Goal: Transaction & Acquisition: Purchase product/service

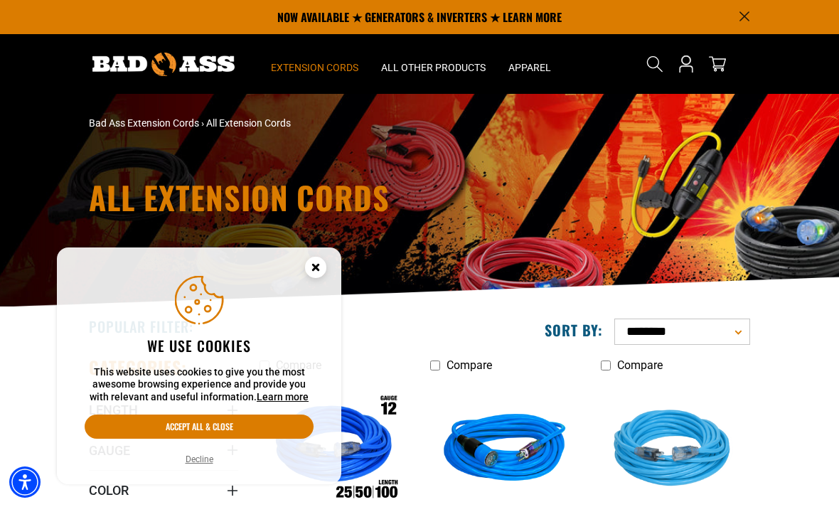
click at [316, 265] on icon "Cookie Consent" at bounding box center [315, 266] width 5 height 5
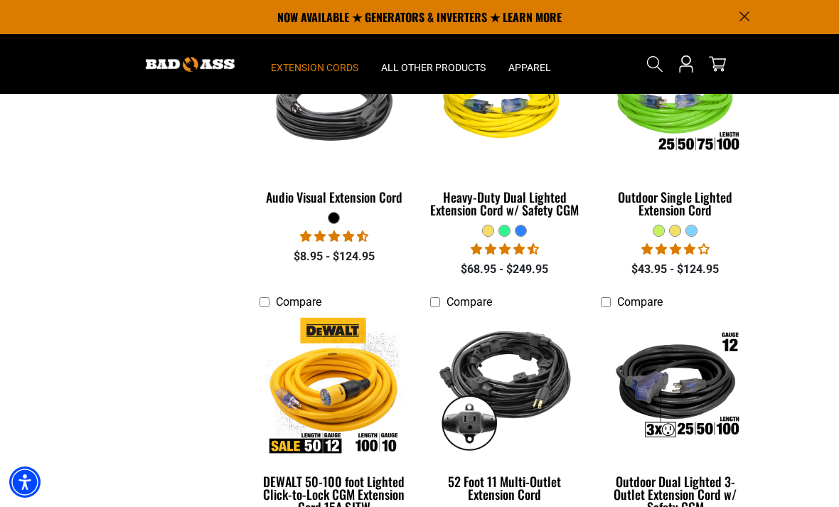
scroll to position [632, 0]
click at [470, 203] on div "Heavy-Duty Dual Lighted Extension Cord w/ Safety CGM" at bounding box center [504, 204] width 149 height 26
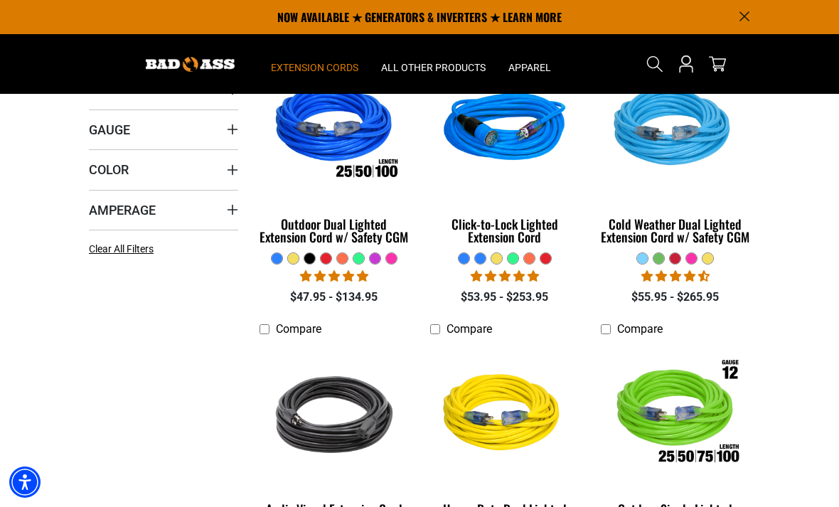
scroll to position [320, 0]
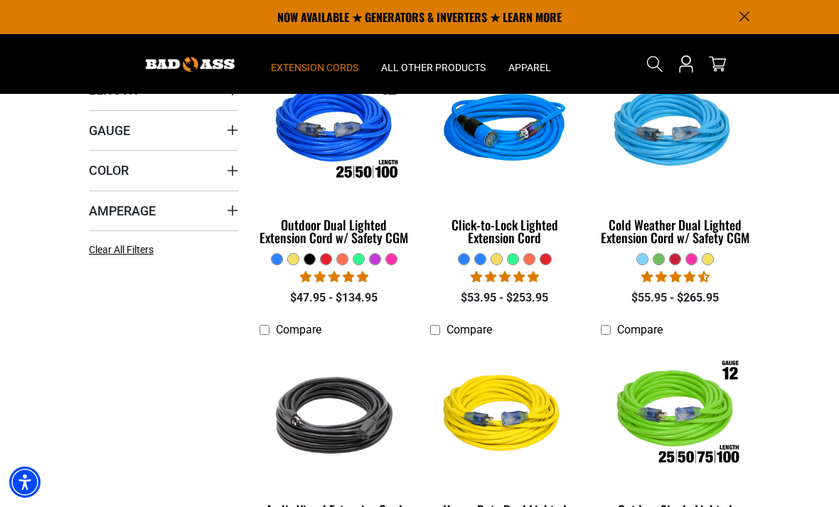
click at [291, 235] on div "Outdoor Dual Lighted Extension Cord w/ Safety CGM" at bounding box center [333, 231] width 149 height 26
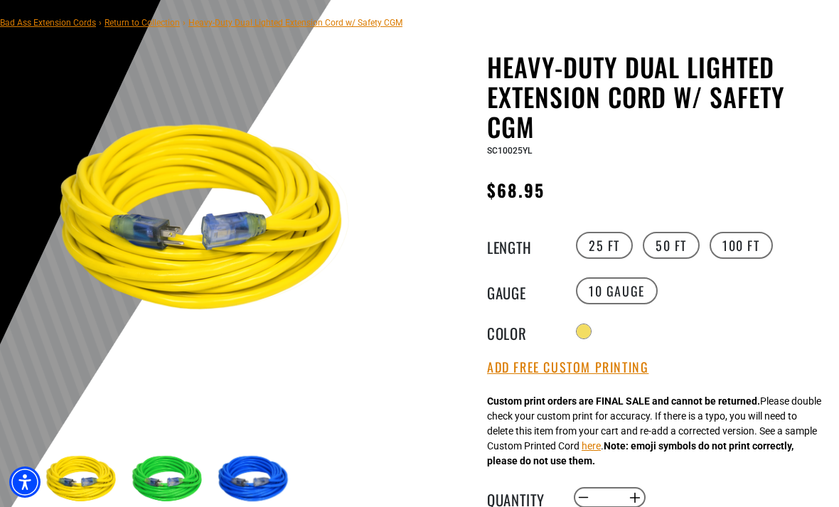
scroll to position [104, 0]
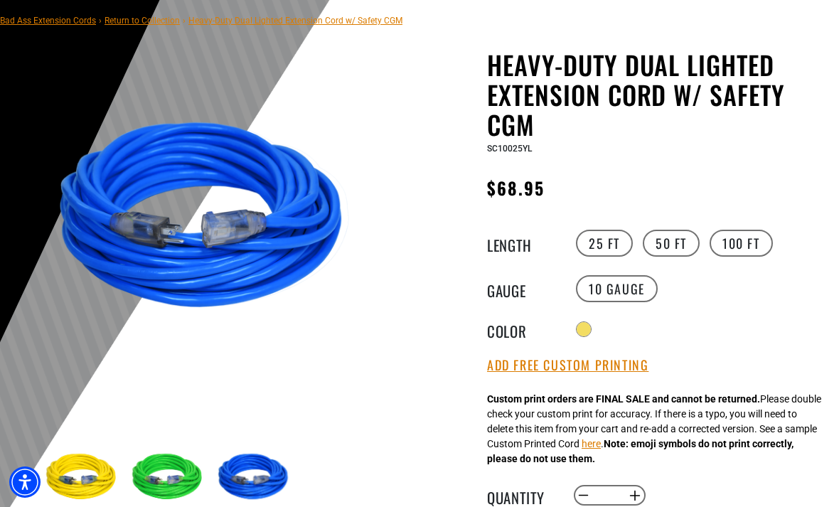
click at [591, 331] on div at bounding box center [584, 329] width 14 height 14
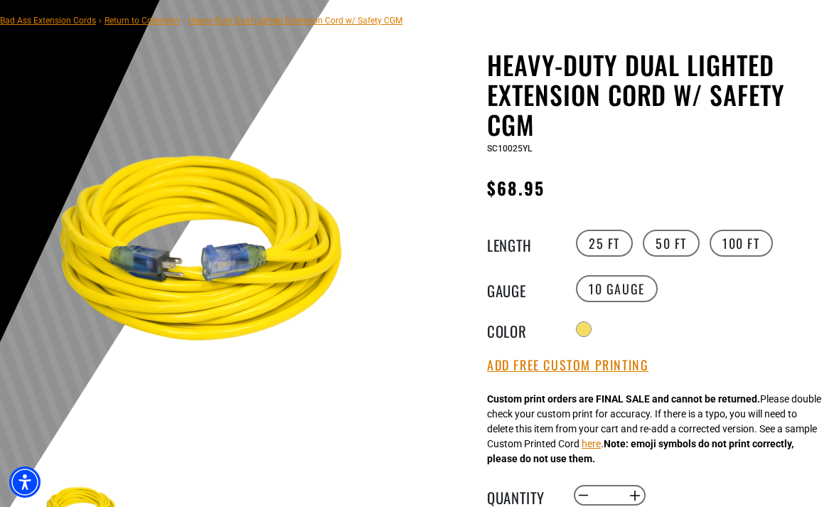
click at [596, 318] on div "Radio button Radio button Radio button" at bounding box center [700, 329] width 256 height 23
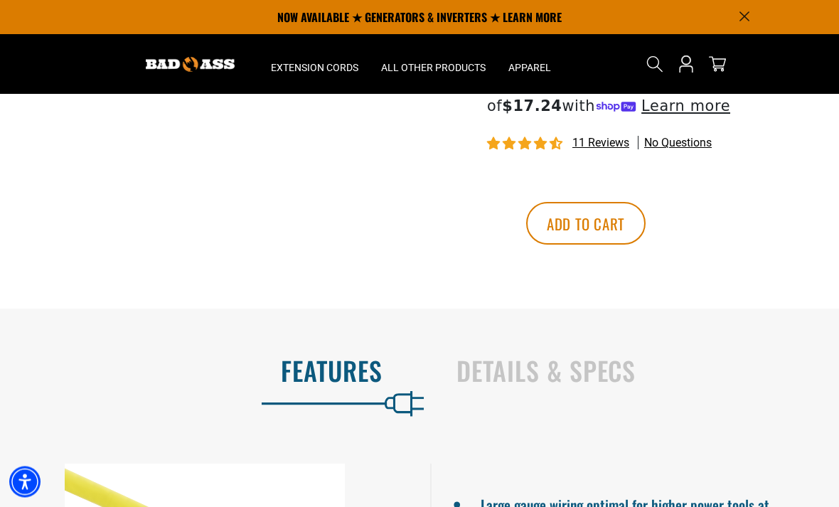
scroll to position [640, 0]
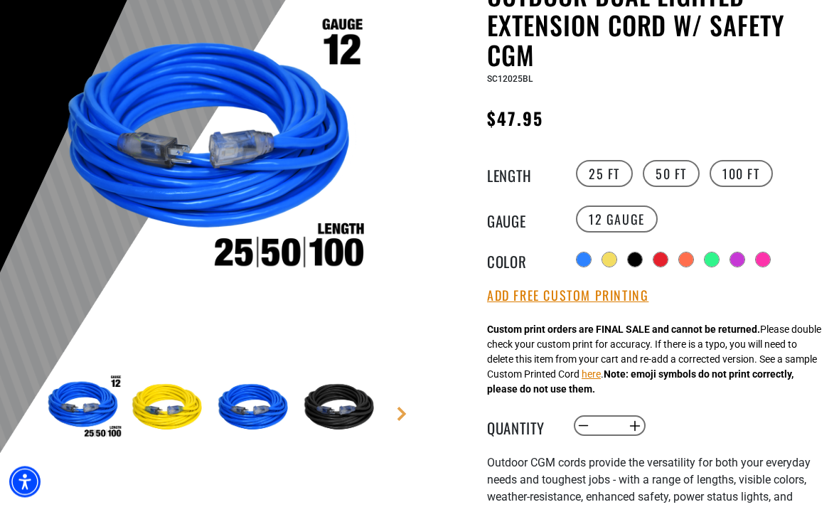
scroll to position [173, 0]
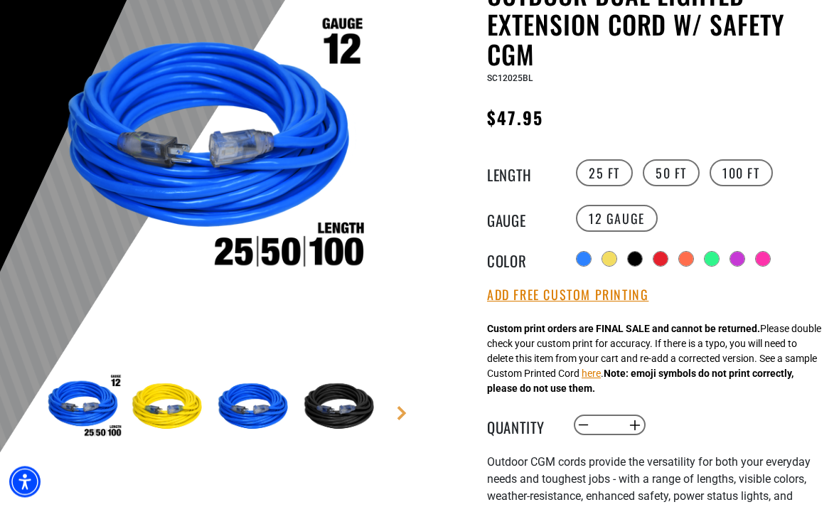
click at [622, 290] on button "Add Free Custom Printing" at bounding box center [567, 296] width 161 height 16
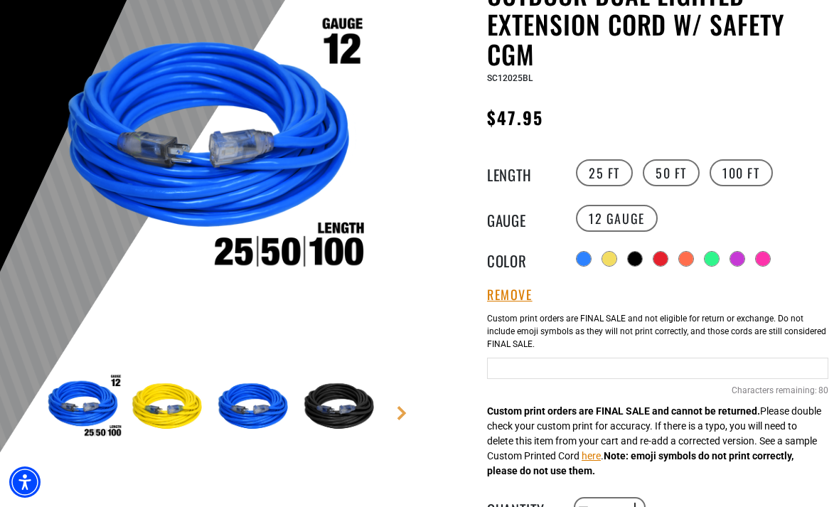
click at [672, 171] on label "50 FT" at bounding box center [671, 172] width 57 height 27
